Goal: Information Seeking & Learning: Learn about a topic

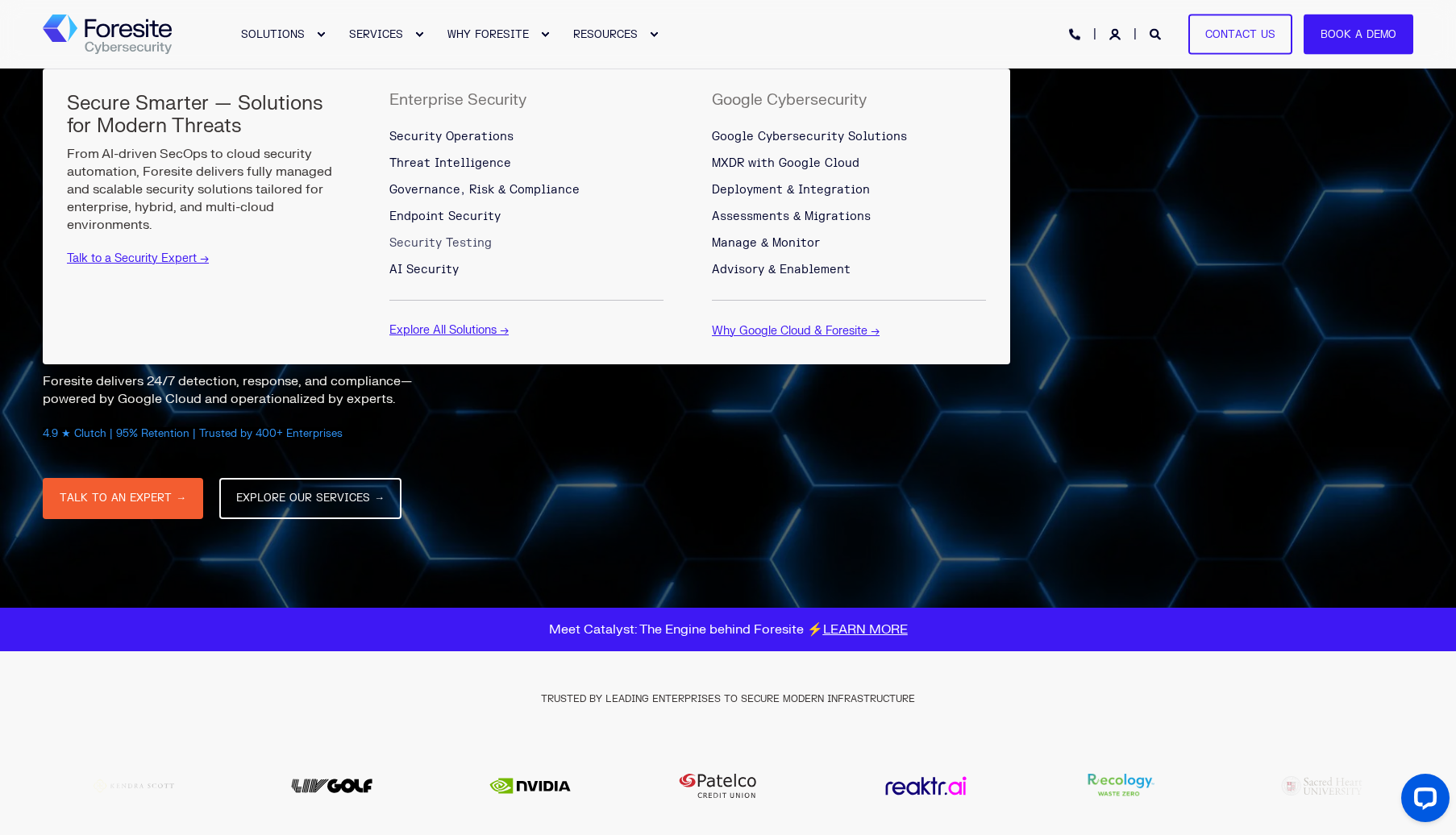
click at [447, 243] on span "Security Testing" at bounding box center [440, 243] width 103 height 14
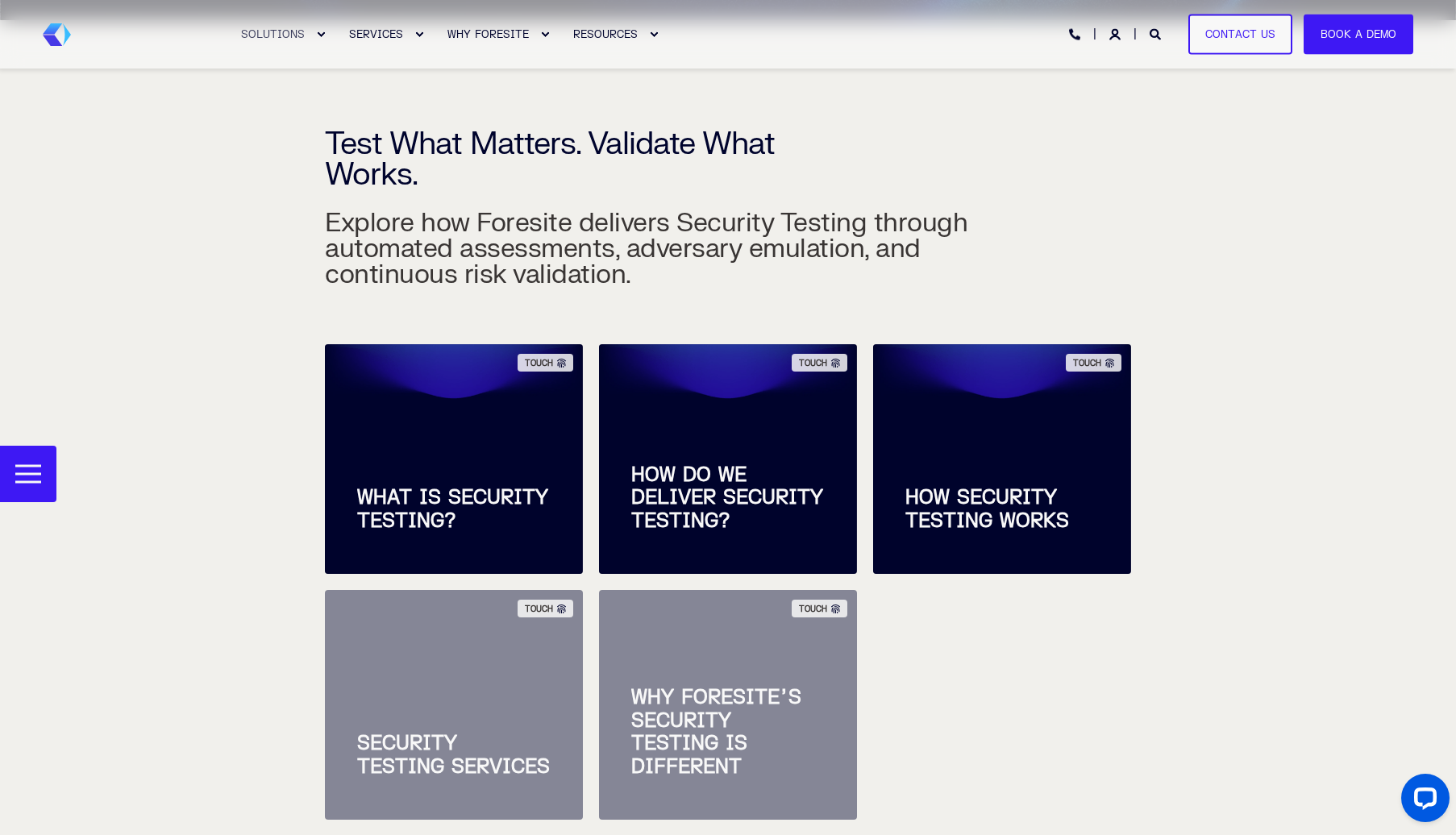
scroll to position [484, 0]
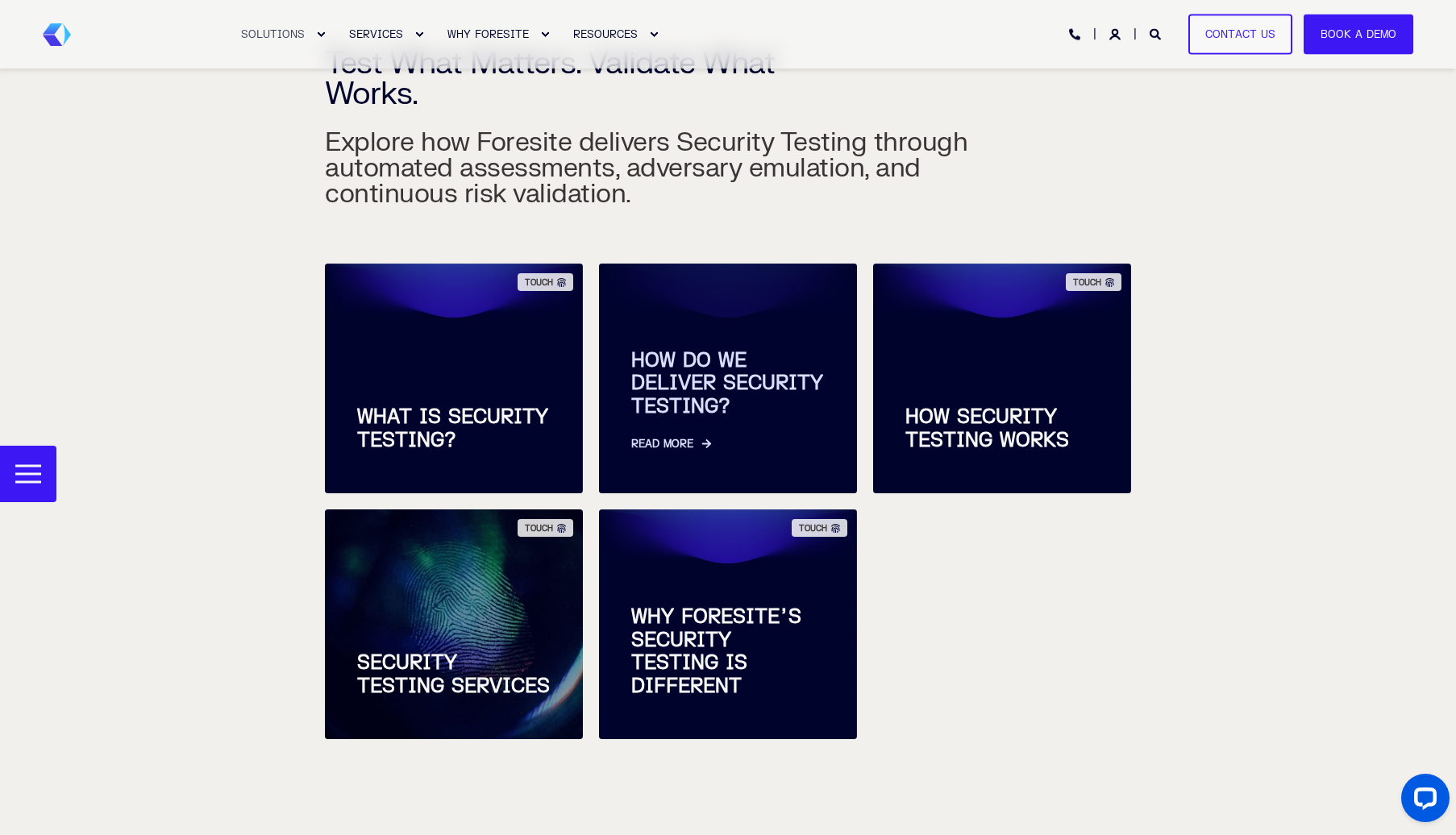
click at [689, 387] on span "HOW DO WE DELIVER SECURITY TESTING?" at bounding box center [728, 385] width 193 height 69
click at [678, 444] on link "Read More" at bounding box center [728, 436] width 193 height 34
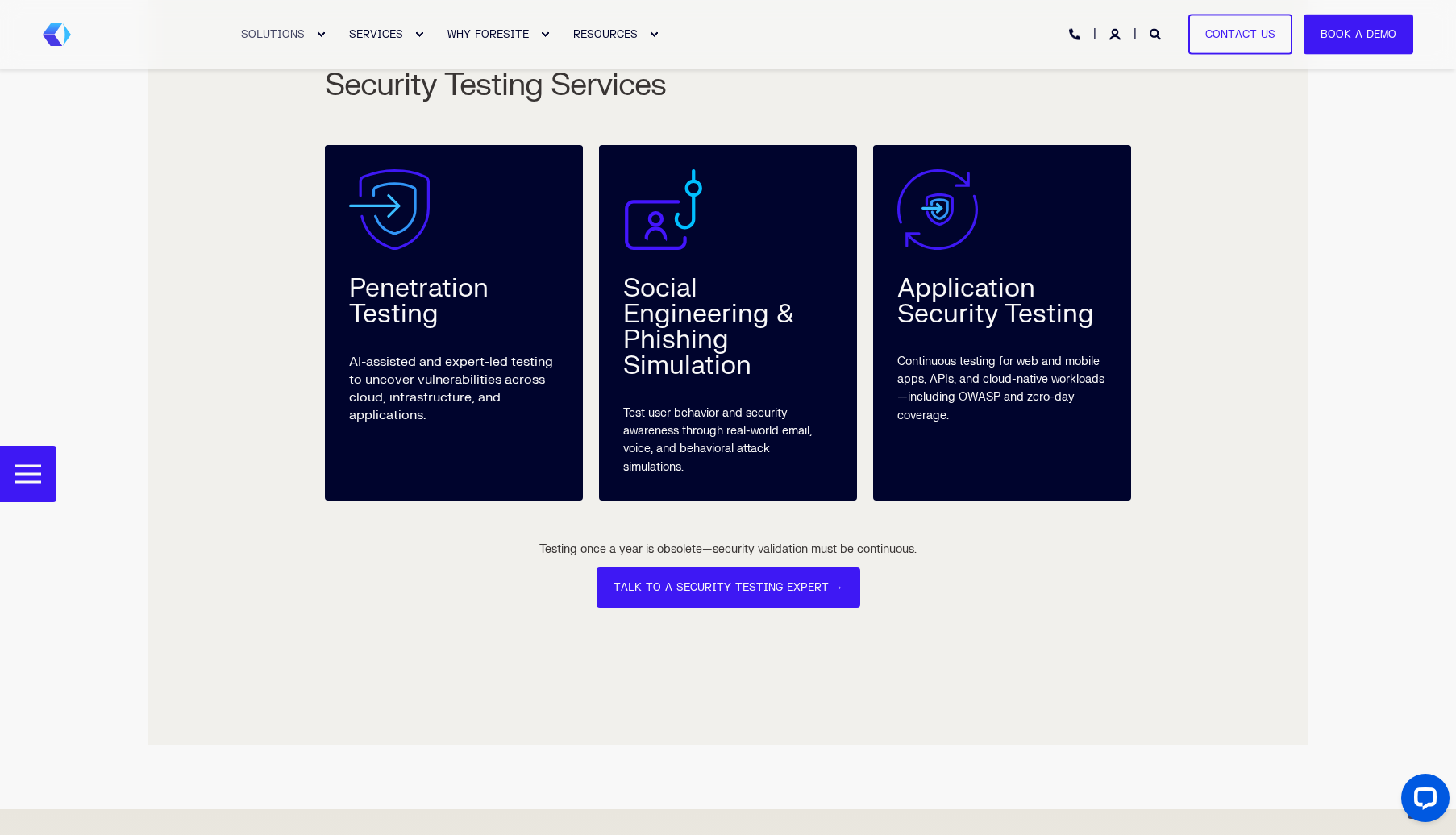
scroll to position [2872, 0]
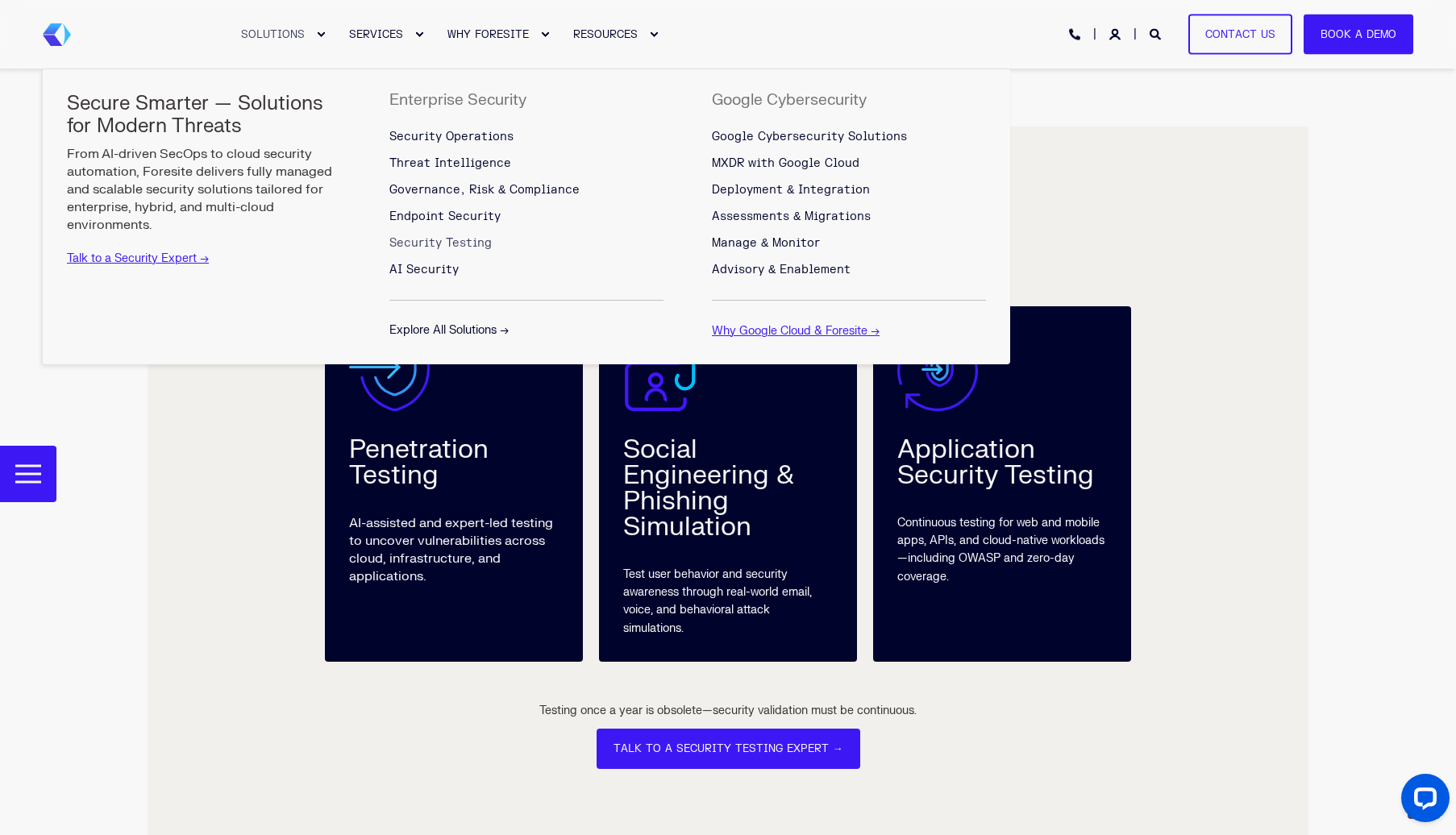
click at [462, 334] on link "Explore All Solutions →" at bounding box center [449, 330] width 119 height 14
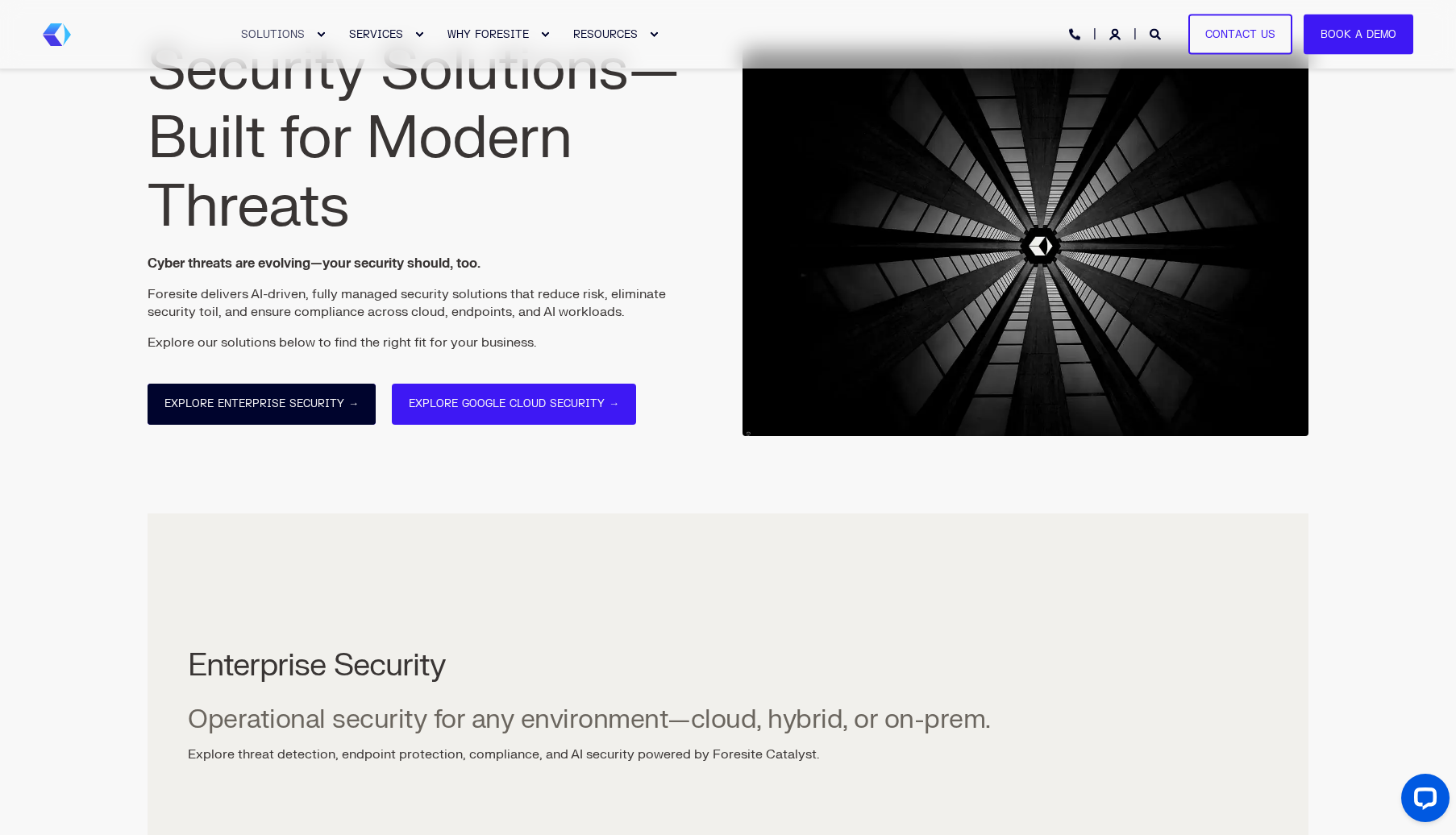
click at [260, 411] on link "Explore Enterprise Security →" at bounding box center [261, 405] width 229 height 41
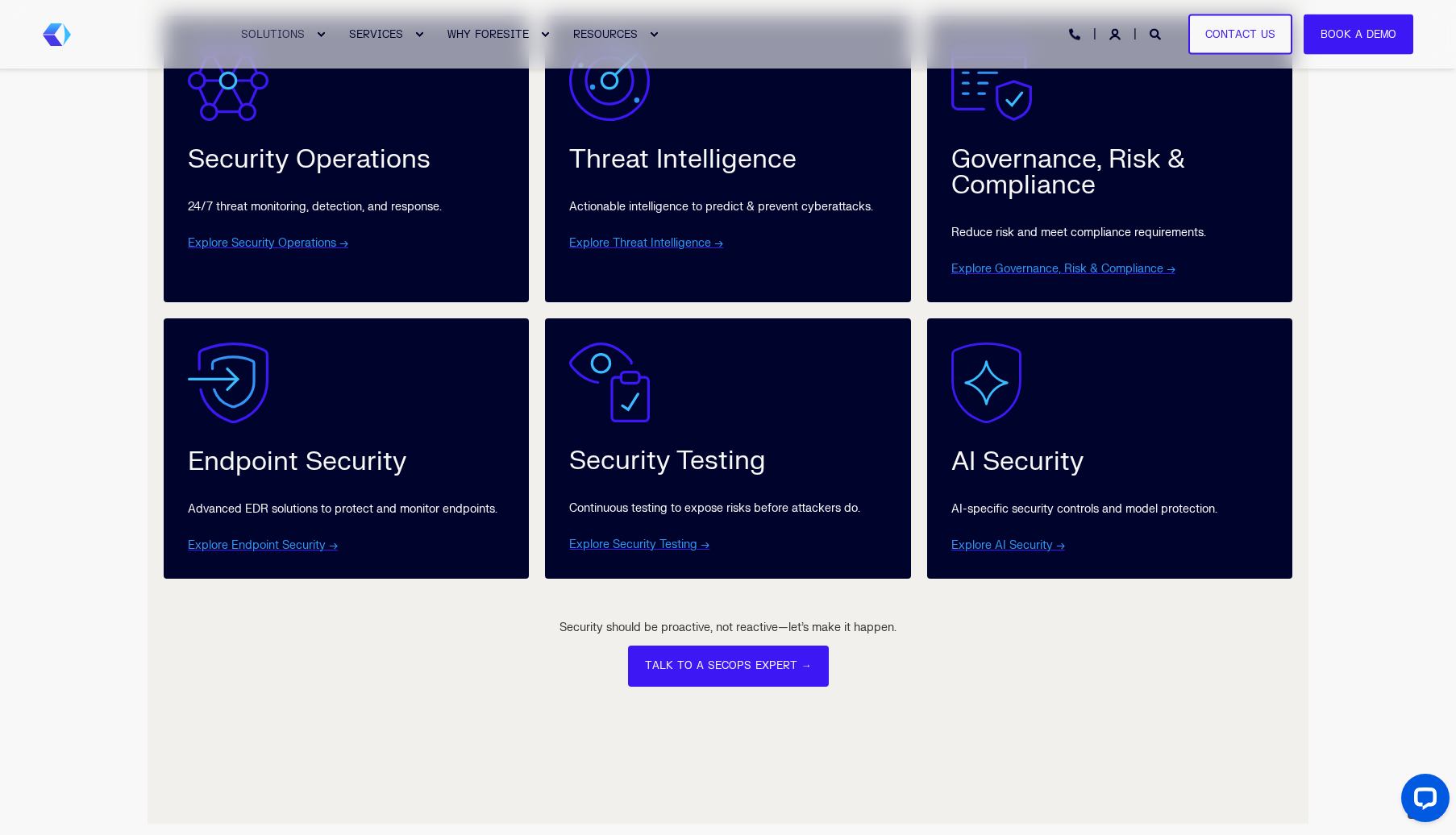
scroll to position [1030, 0]
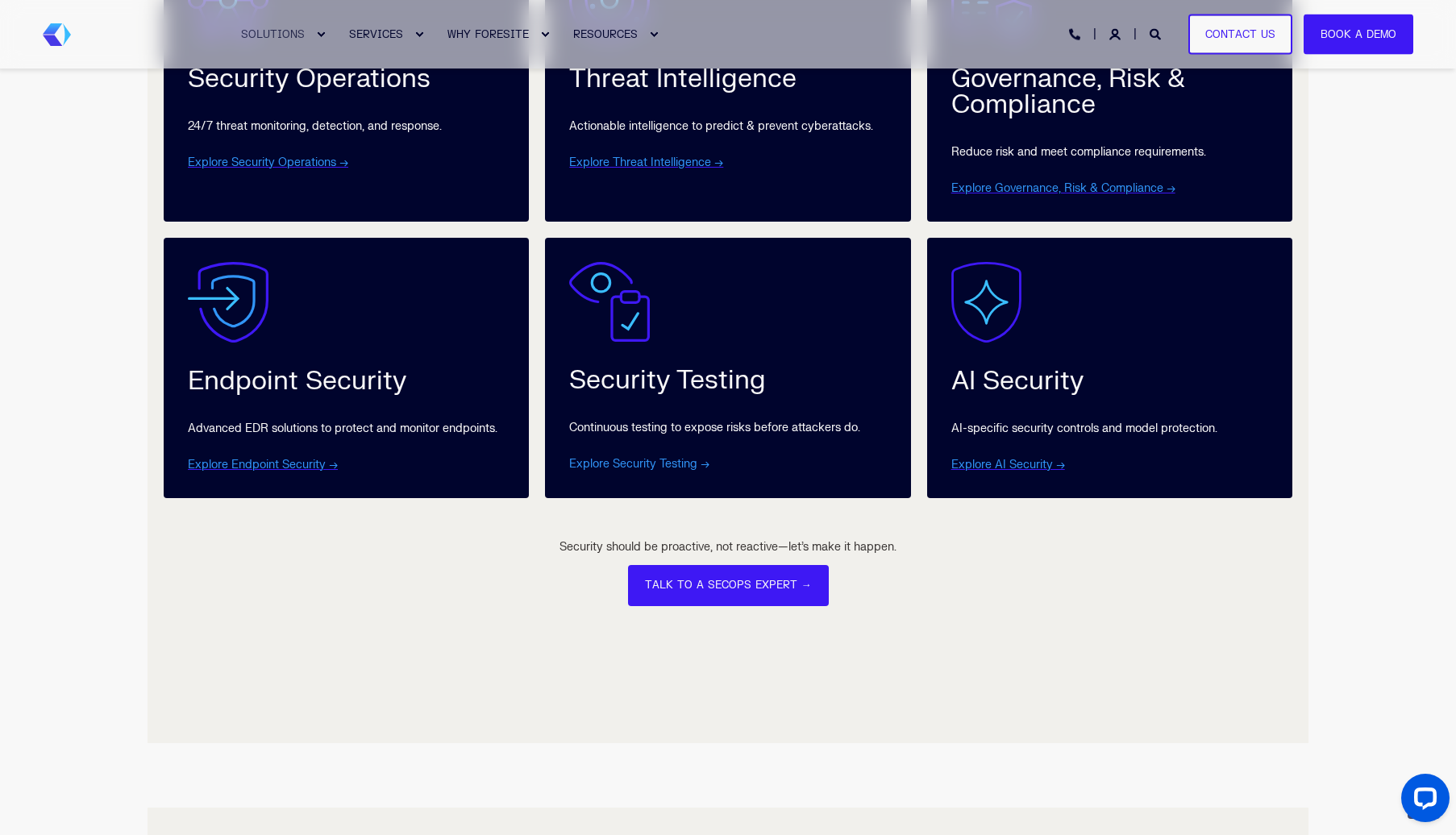
click at [620, 462] on link "Explore Security Testing →" at bounding box center [639, 464] width 141 height 14
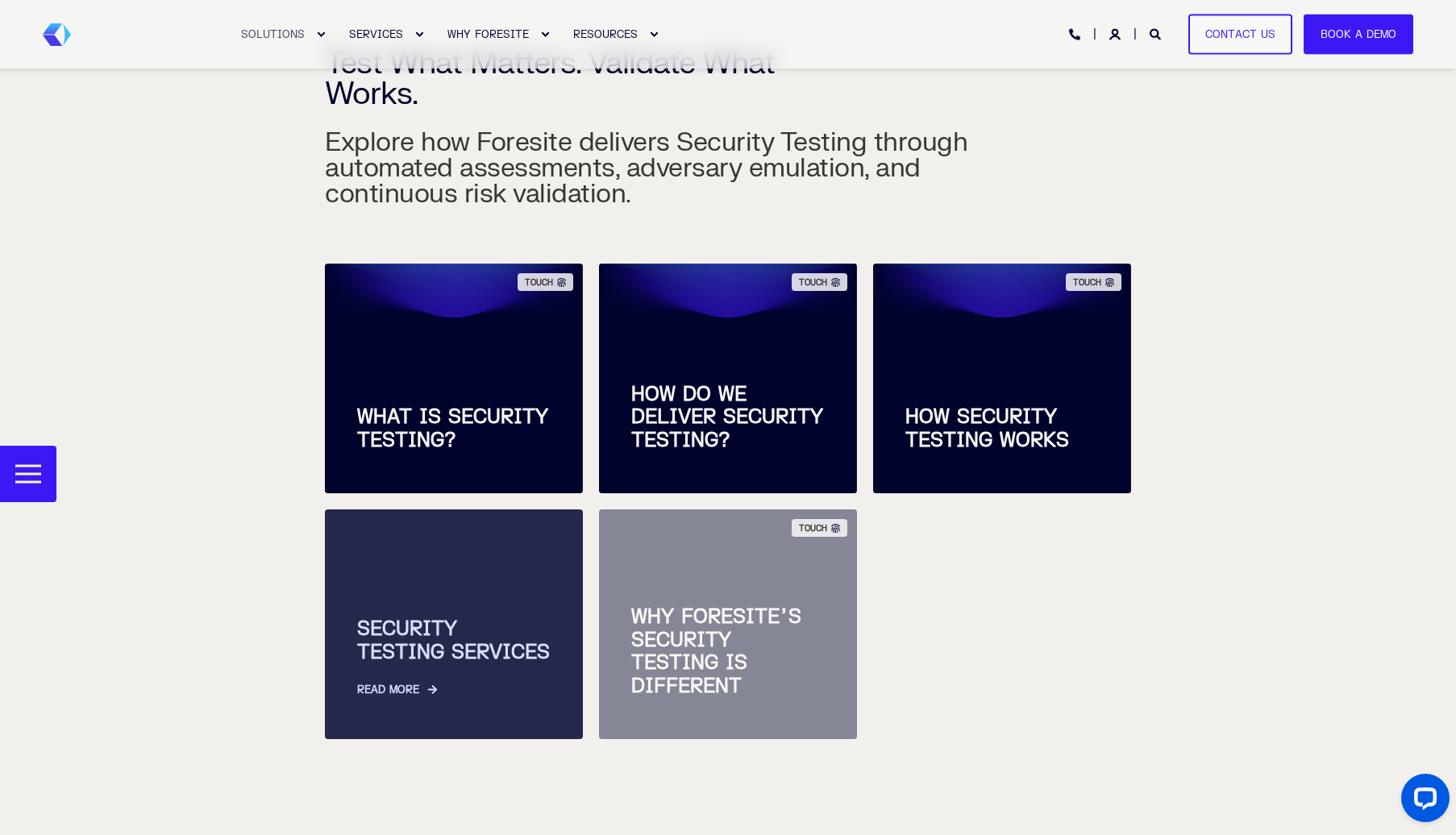
scroll to position [564, 0]
